Goal: Navigation & Orientation: Find specific page/section

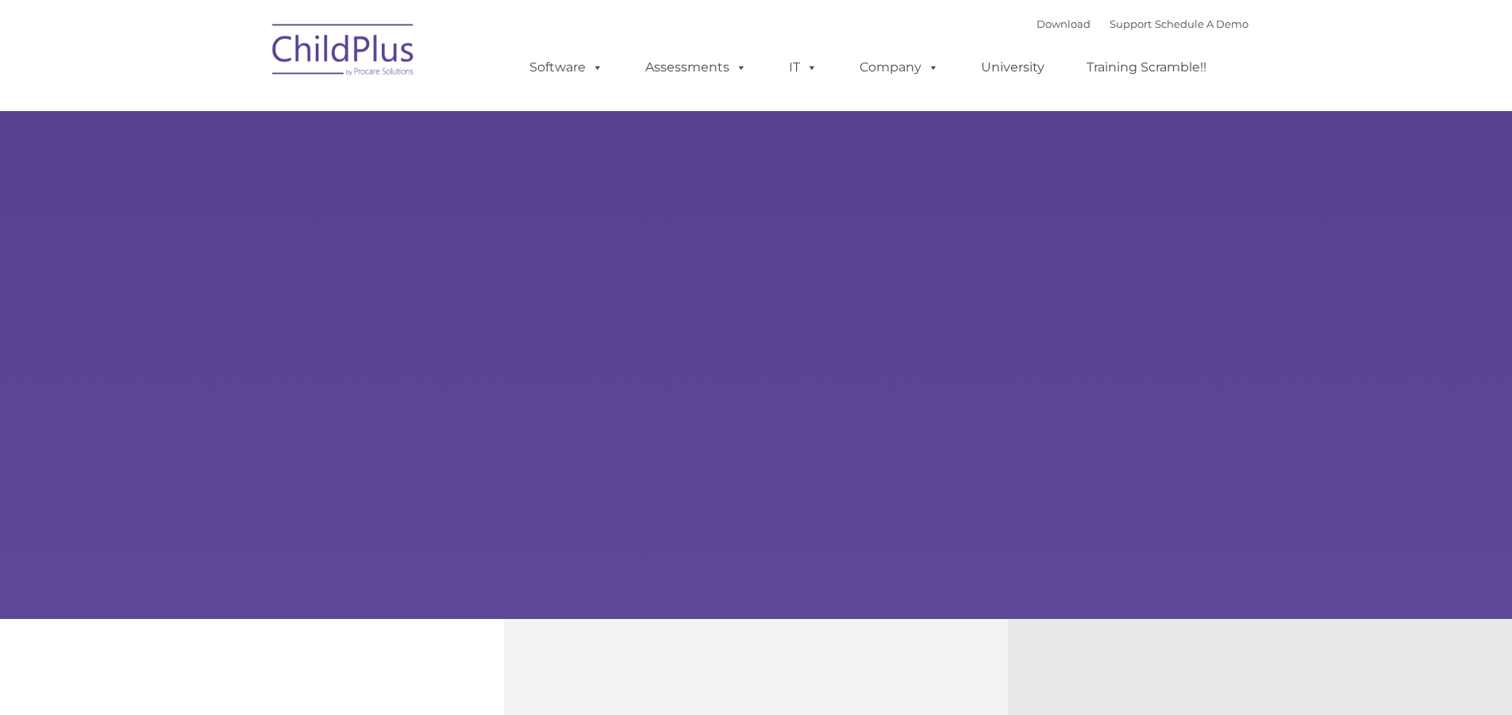
type input ""
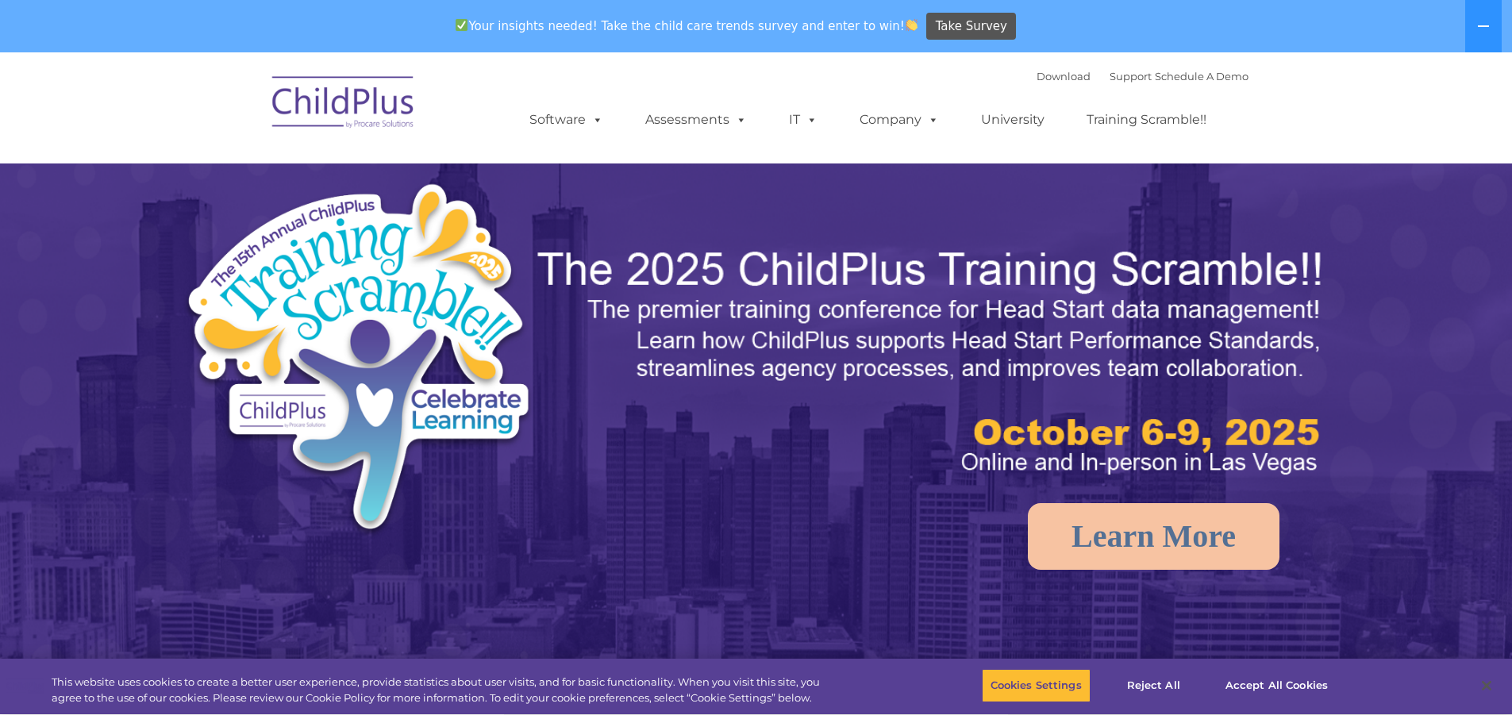
select select "MEDIUM"
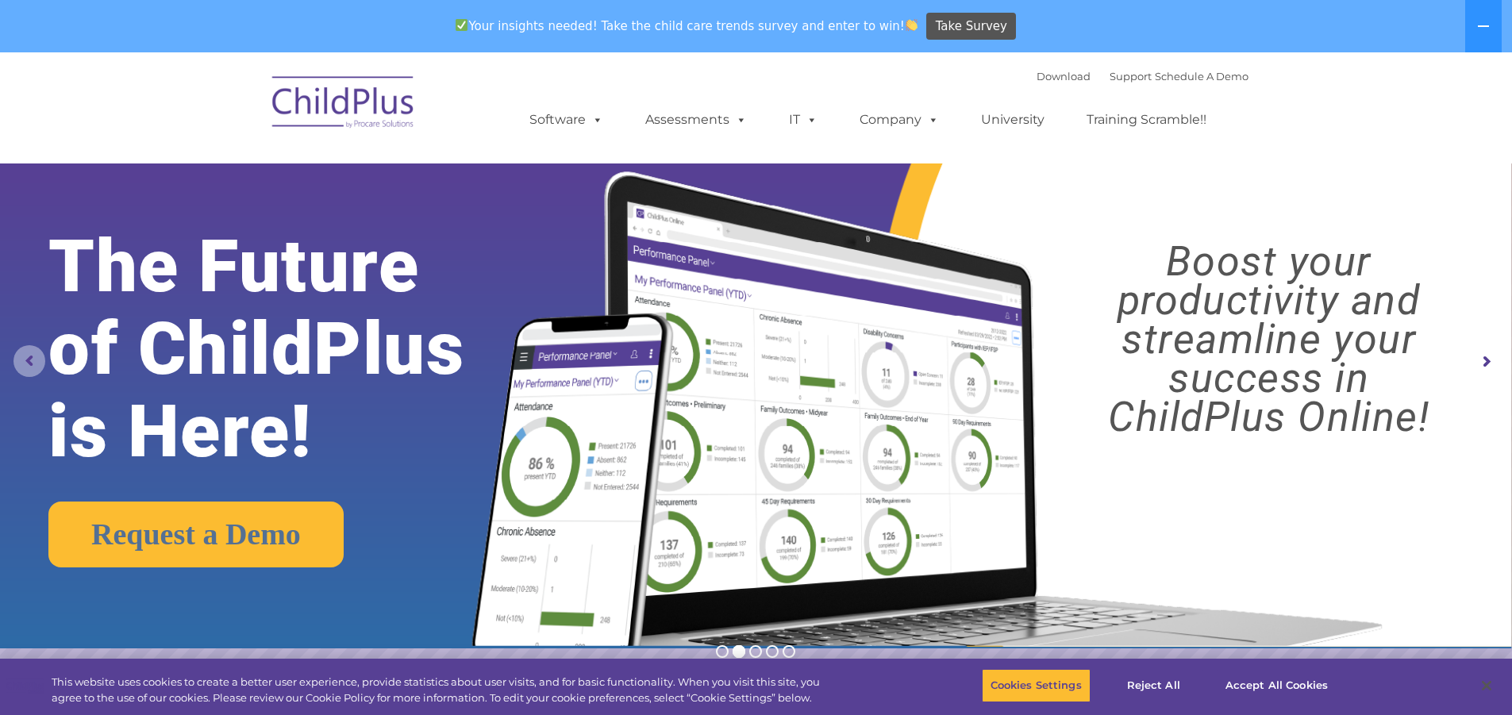
click at [30, 356] on rs-arrow at bounding box center [29, 361] width 32 height 32
click at [21, 363] on rs-arrow at bounding box center [29, 361] width 32 height 32
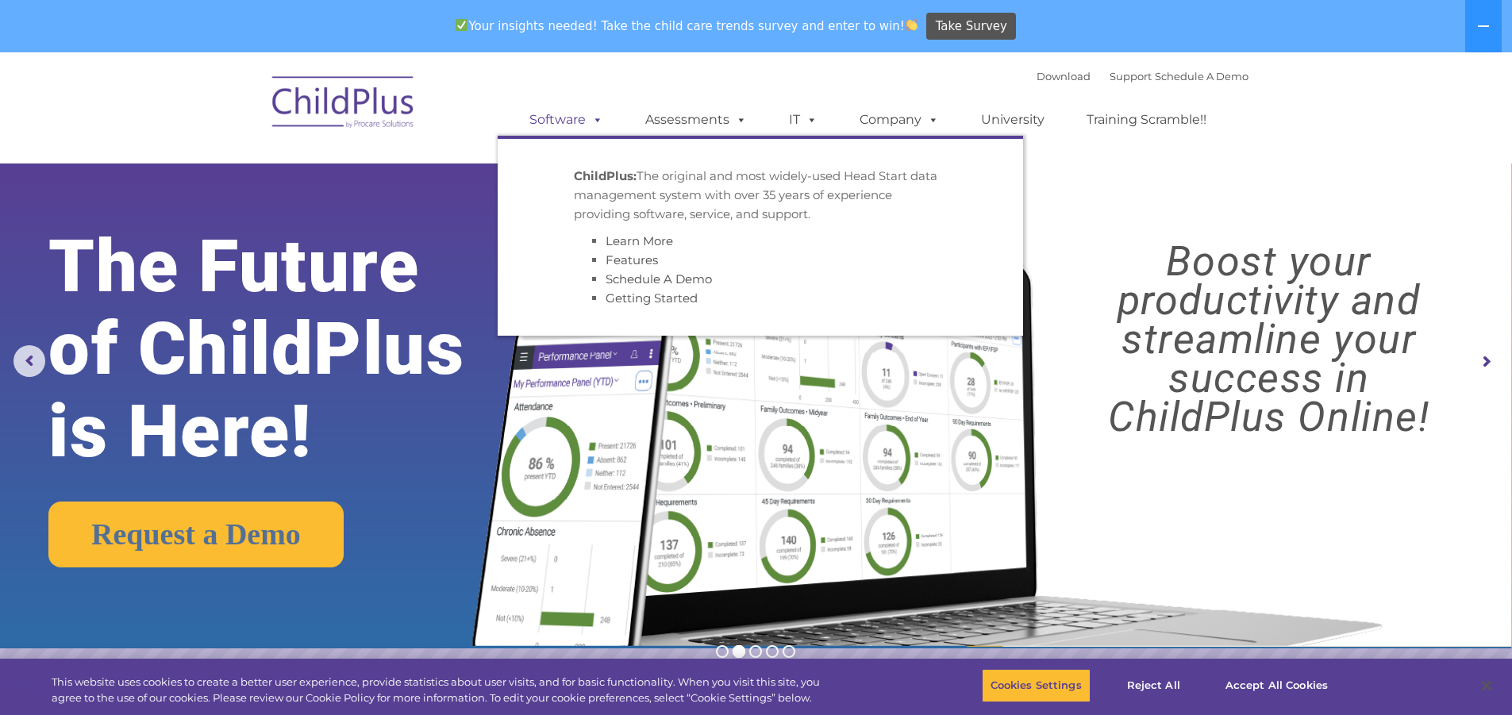
click at [559, 117] on link "Software" at bounding box center [566, 120] width 106 height 32
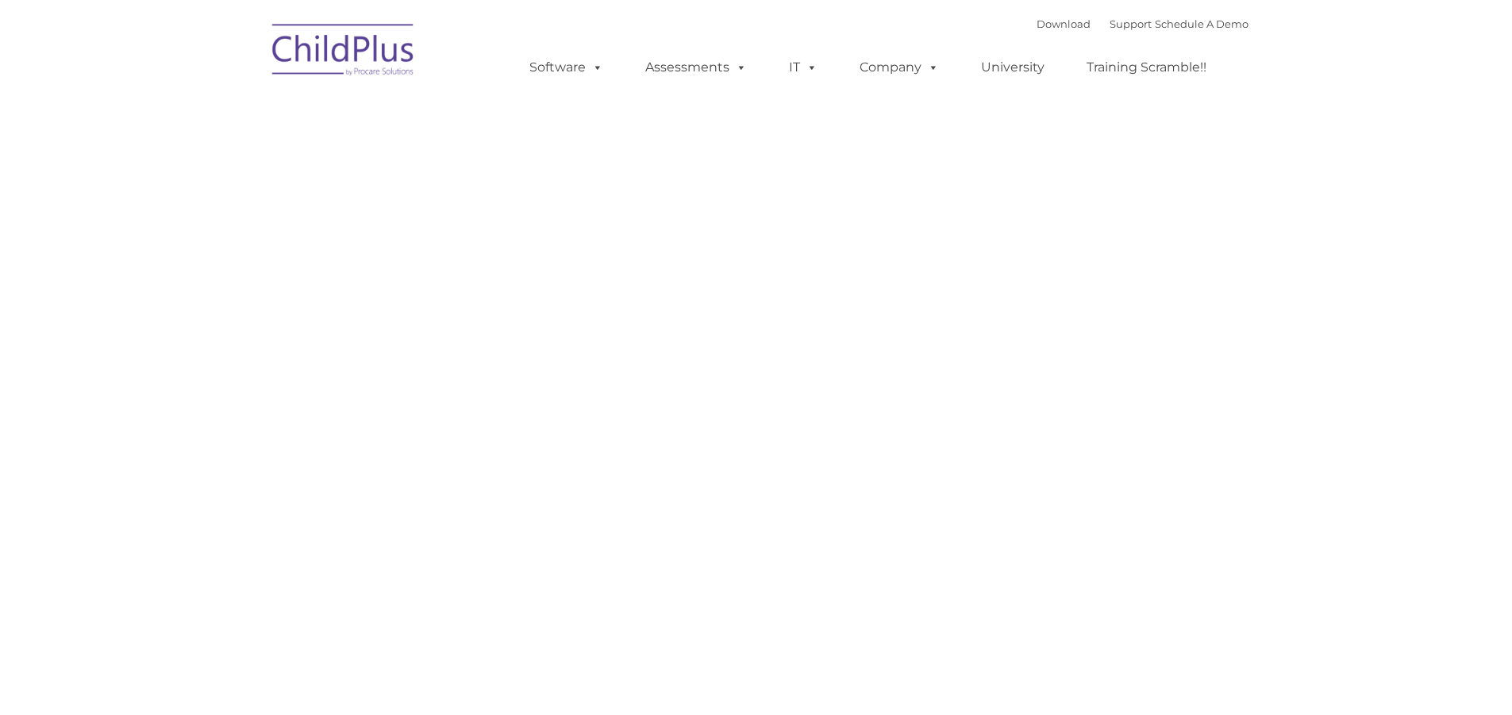
type input ""
